Goal: Download file/media

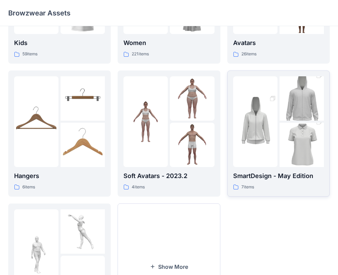
scroll to position [171, 0]
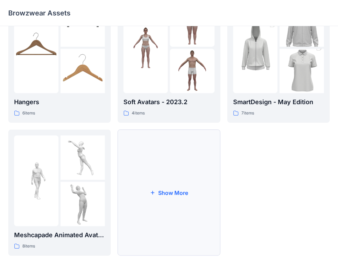
click at [182, 198] on button "Show More" at bounding box center [169, 193] width 102 height 126
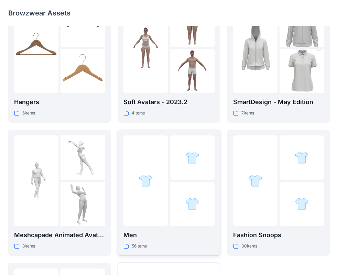
click at [173, 240] on p "Men" at bounding box center [168, 235] width 91 height 10
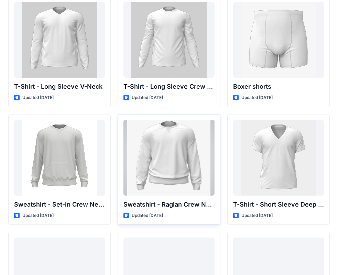
scroll to position [600, 0]
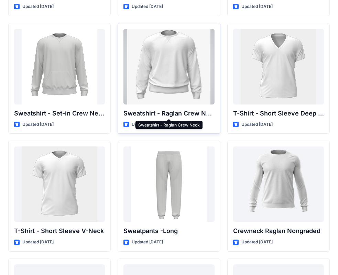
click at [156, 115] on p "Sweatshirt - Raglan Crew Neck" at bounding box center [168, 114] width 91 height 10
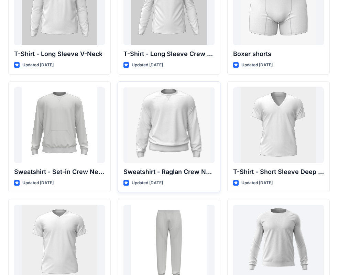
scroll to position [498, 0]
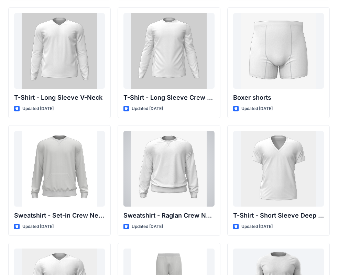
click at [169, 160] on div at bounding box center [168, 169] width 91 height 76
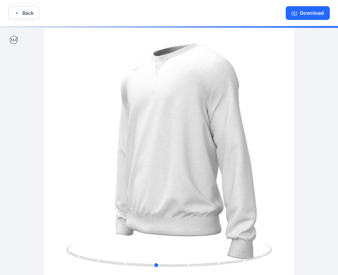
drag, startPoint x: 194, startPoint y: 162, endPoint x: 177, endPoint y: 165, distance: 16.7
click at [178, 164] on div at bounding box center [169, 151] width 338 height 250
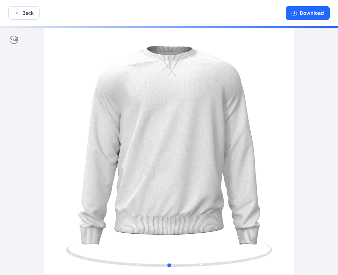
drag, startPoint x: 164, startPoint y: 166, endPoint x: -13, endPoint y: 146, distance: 177.8
click at [0, 146] on html "Back Download Version History" at bounding box center [169, 138] width 338 height 276
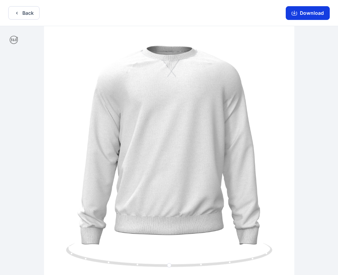
click at [307, 14] on button "Download" at bounding box center [308, 13] width 44 height 14
